Goal: Check status

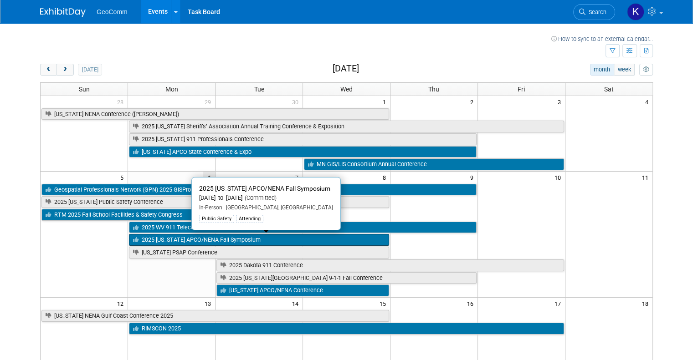
click at [165, 239] on link "2025 [US_STATE] APCO/NENA Fall Symposium" at bounding box center [259, 240] width 260 height 12
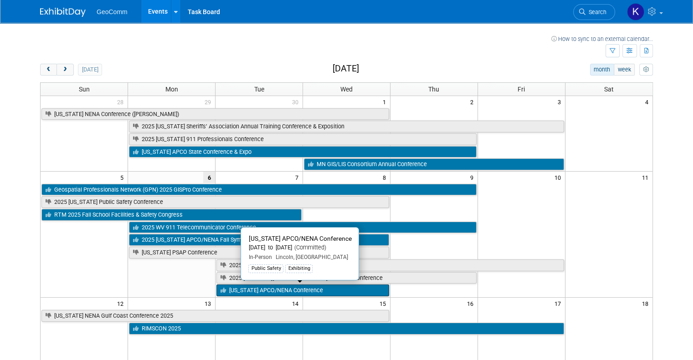
click at [229, 288] on link "[US_STATE] APCO/NENA Conference" at bounding box center [302, 291] width 173 height 12
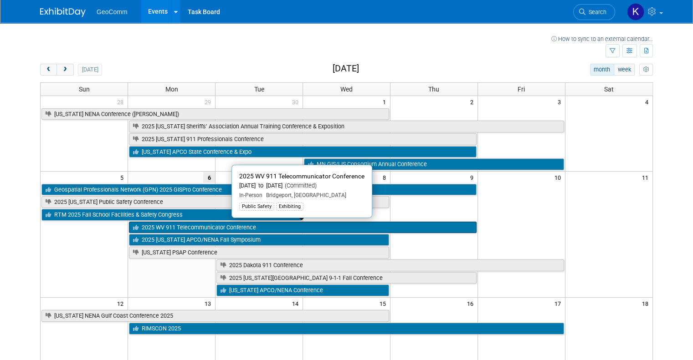
click at [165, 226] on link "2025 WV 911 Telecommunicator Conference" at bounding box center [302, 228] width 347 height 12
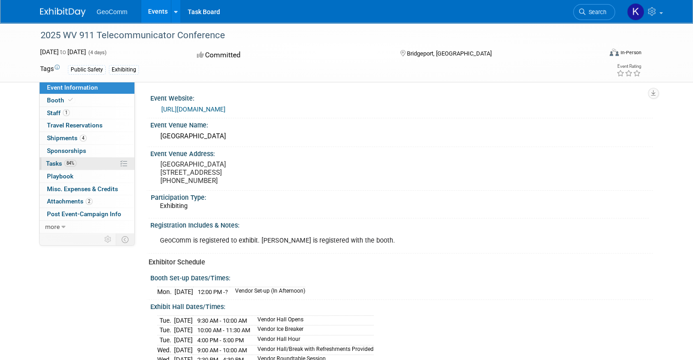
click at [86, 162] on link "84% Tasks 84%" at bounding box center [87, 164] width 95 height 12
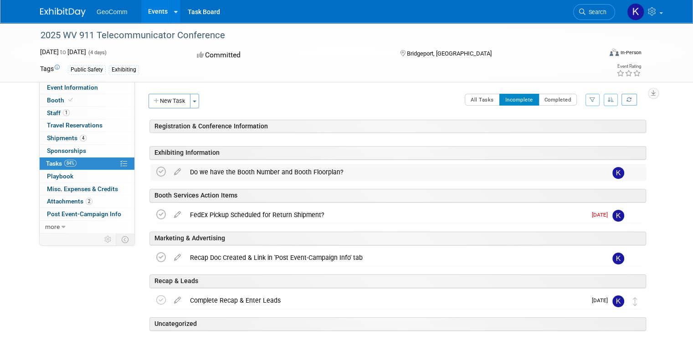
click at [236, 171] on div "Do we have the Booth Number and Booth Floorplan?" at bounding box center [389, 171] width 409 height 15
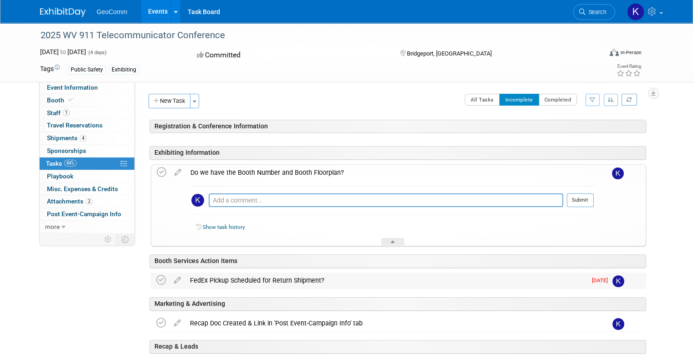
click at [248, 282] on div "FedEx Pickup Scheduled for Return Shipment?" at bounding box center [385, 280] width 401 height 15
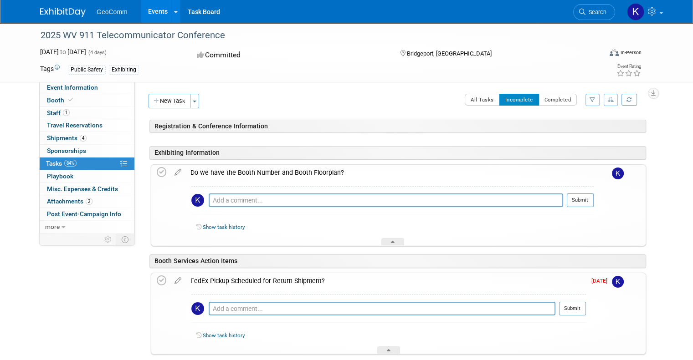
drag, startPoint x: 692, startPoint y: 154, endPoint x: 692, endPoint y: 160, distance: 5.5
click at [692, 160] on div "2025 WV 911 Telecommunicator Conference Oct 6, 2025 to Oct 9, 2025 (4 days) Oct…" at bounding box center [346, 273] width 693 height 500
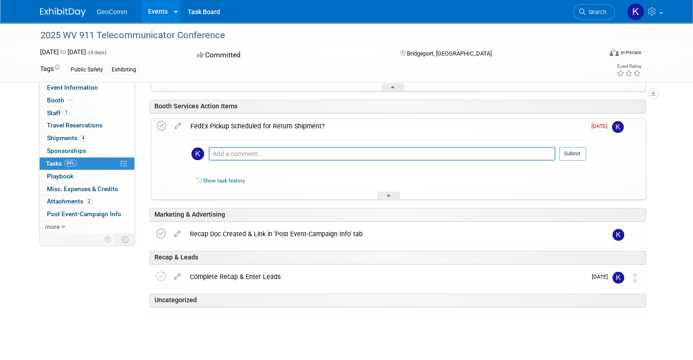
scroll to position [157, 0]
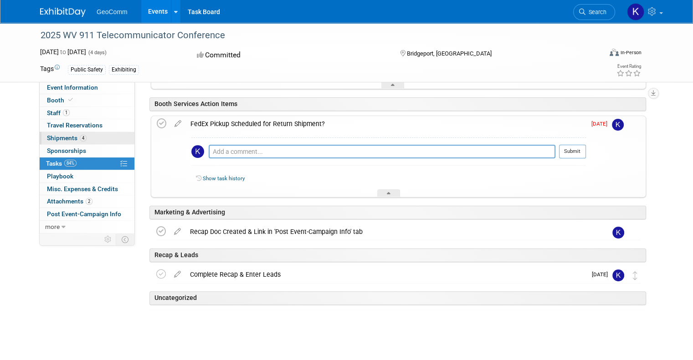
click at [50, 140] on span "Shipments 4" at bounding box center [67, 137] width 40 height 7
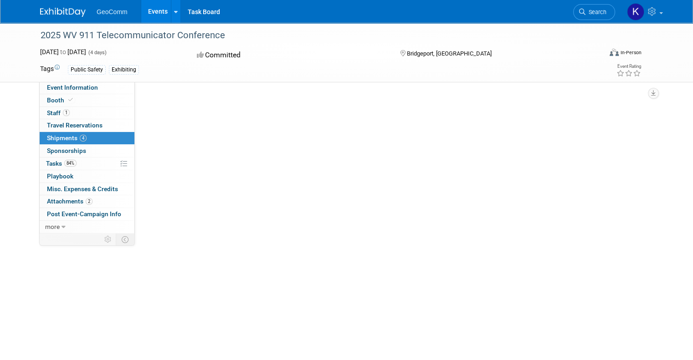
scroll to position [0, 0]
click at [50, 140] on span "Shipments 4" at bounding box center [67, 137] width 40 height 7
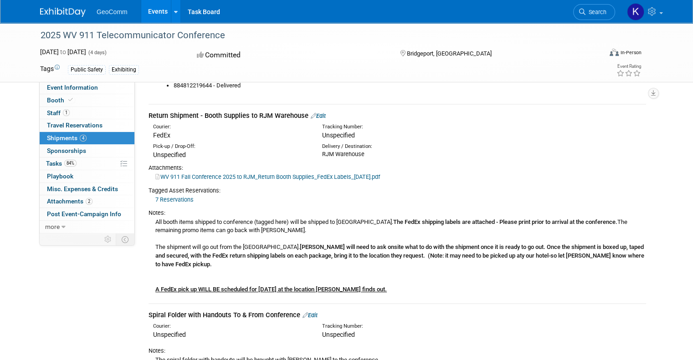
scroll to position [347, 0]
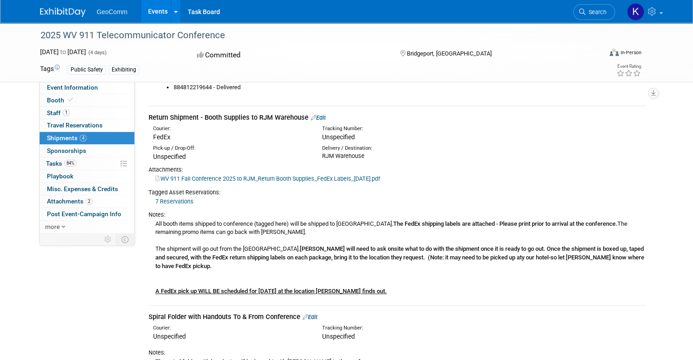
click at [505, 293] on td "Return Shipment - Booth Supplies to RJM Warehouse Edit Courier: FedEx Tracking …" at bounding box center [396, 205] width 497 height 199
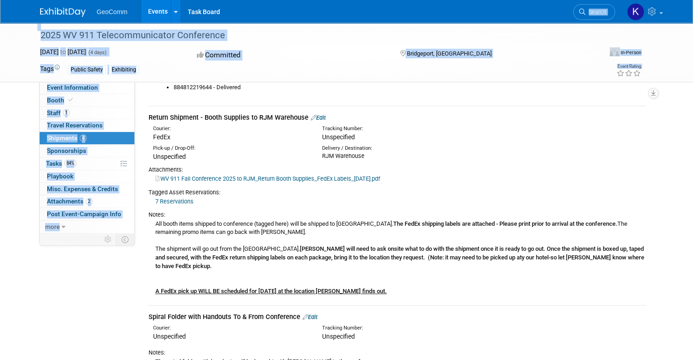
drag, startPoint x: 590, startPoint y: 2, endPoint x: 317, endPoint y: -55, distance: 279.2
